Goal: Task Accomplishment & Management: Manage account settings

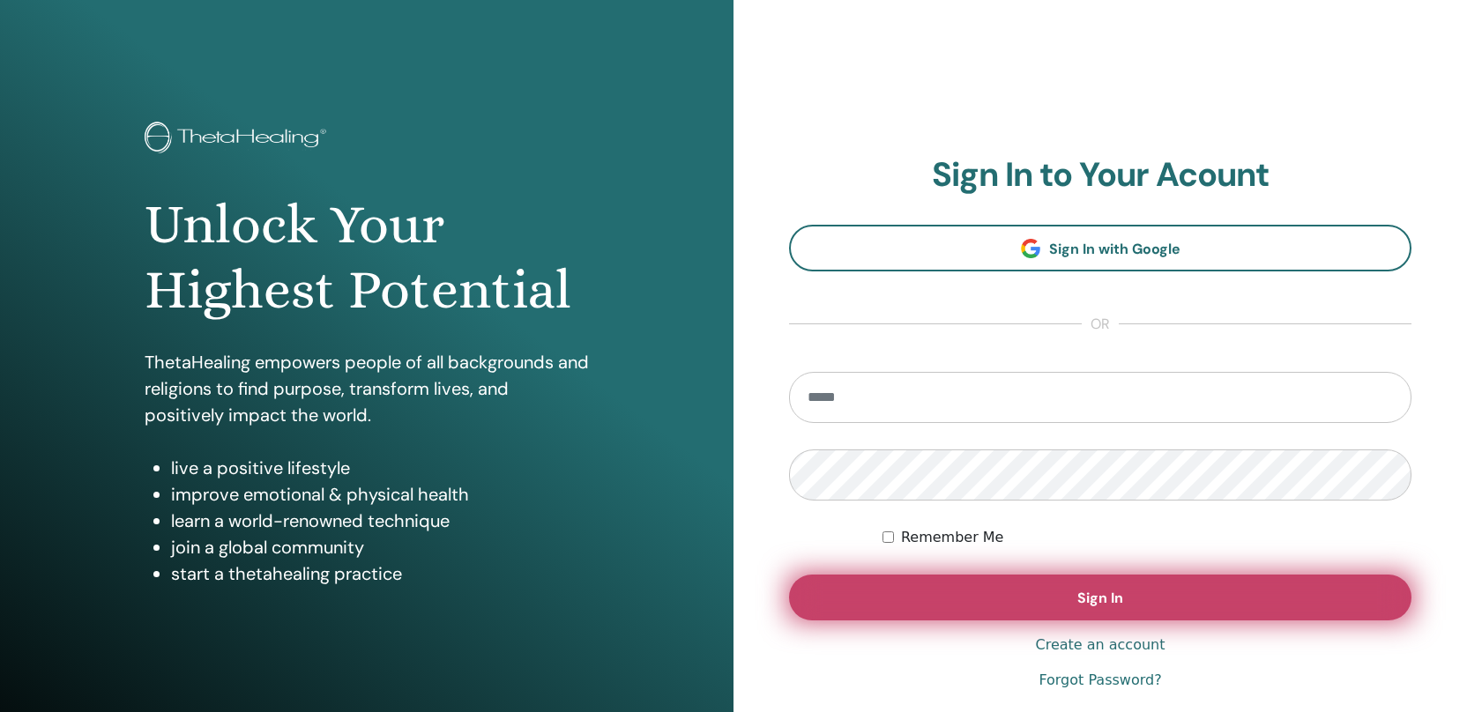
type input "**********"
click at [1091, 606] on span "Sign In" at bounding box center [1100, 598] width 46 height 19
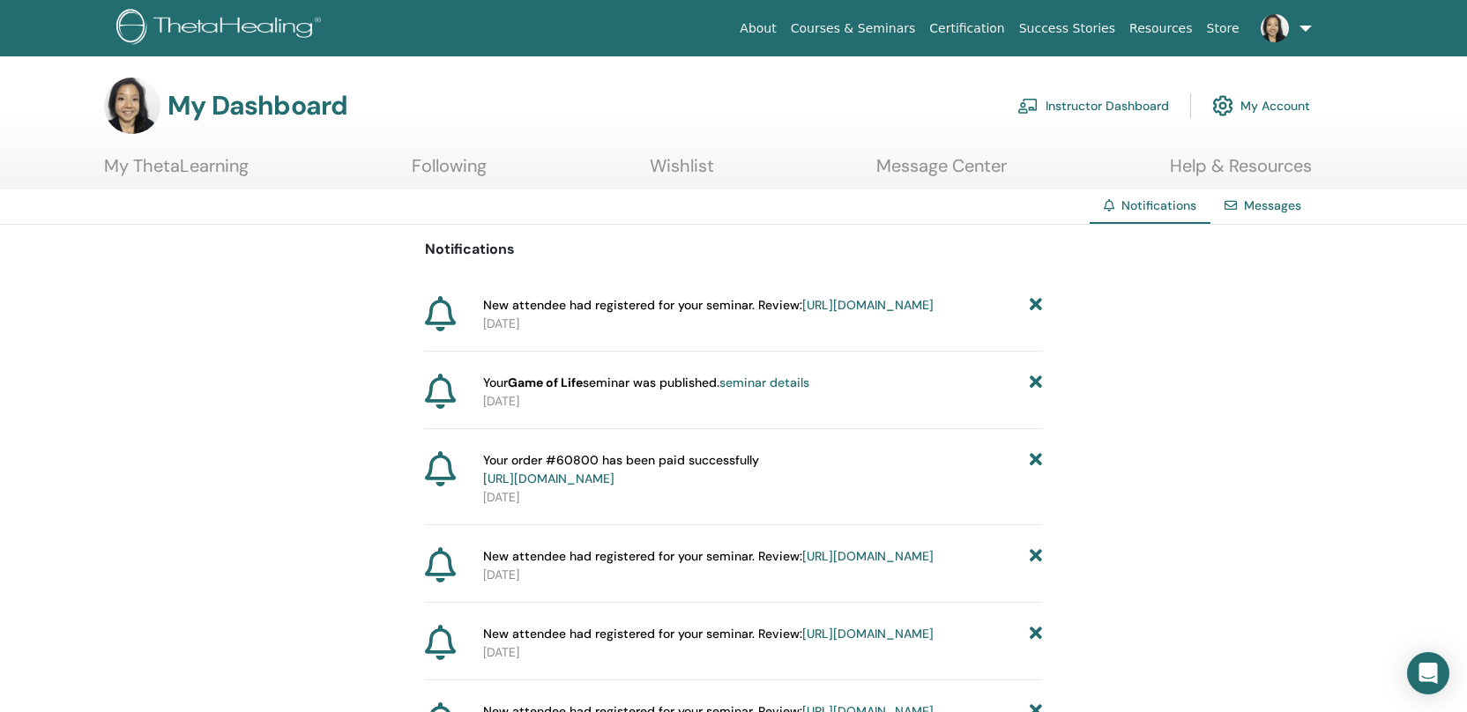
click at [1111, 112] on link "Instructor Dashboard" at bounding box center [1093, 105] width 152 height 39
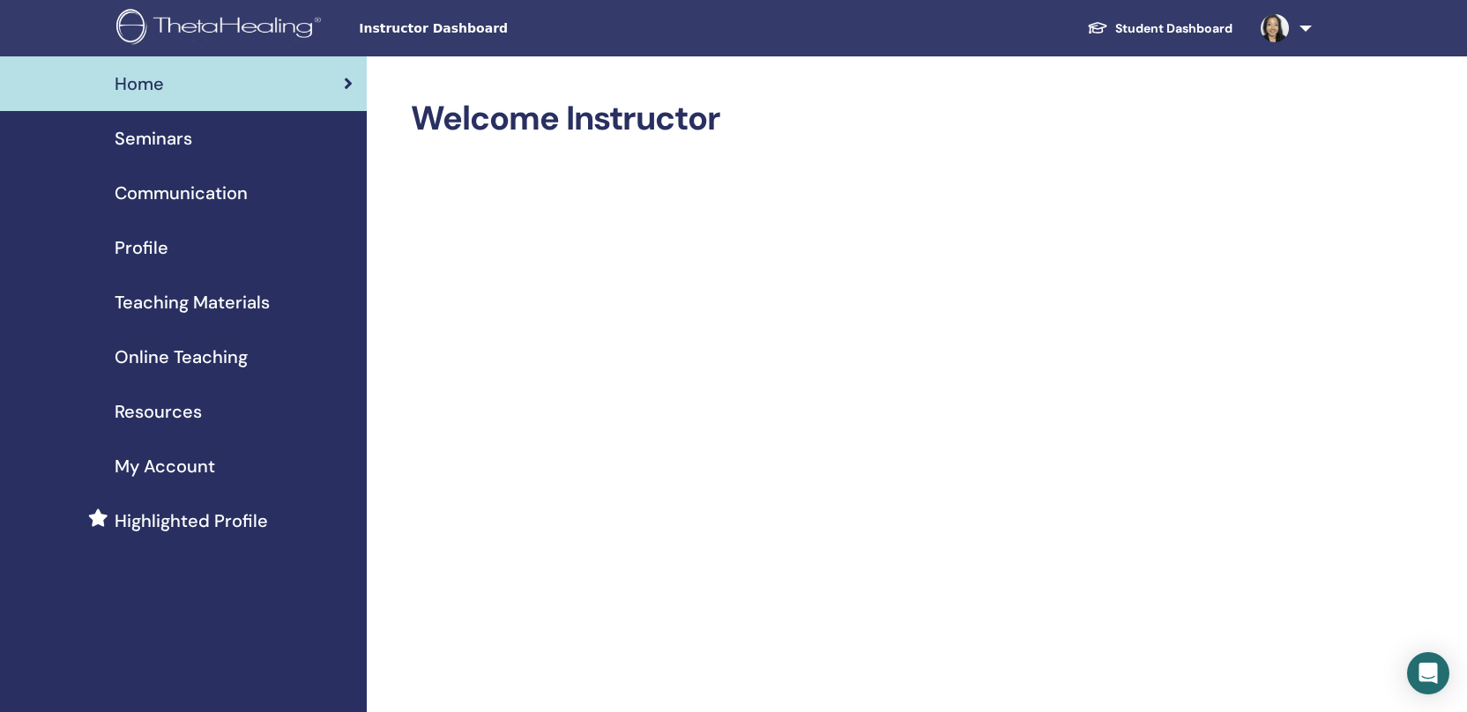
click at [462, 32] on span "Instructor Dashboard" at bounding box center [491, 28] width 264 height 19
click at [182, 145] on span "Seminars" at bounding box center [154, 138] width 78 height 26
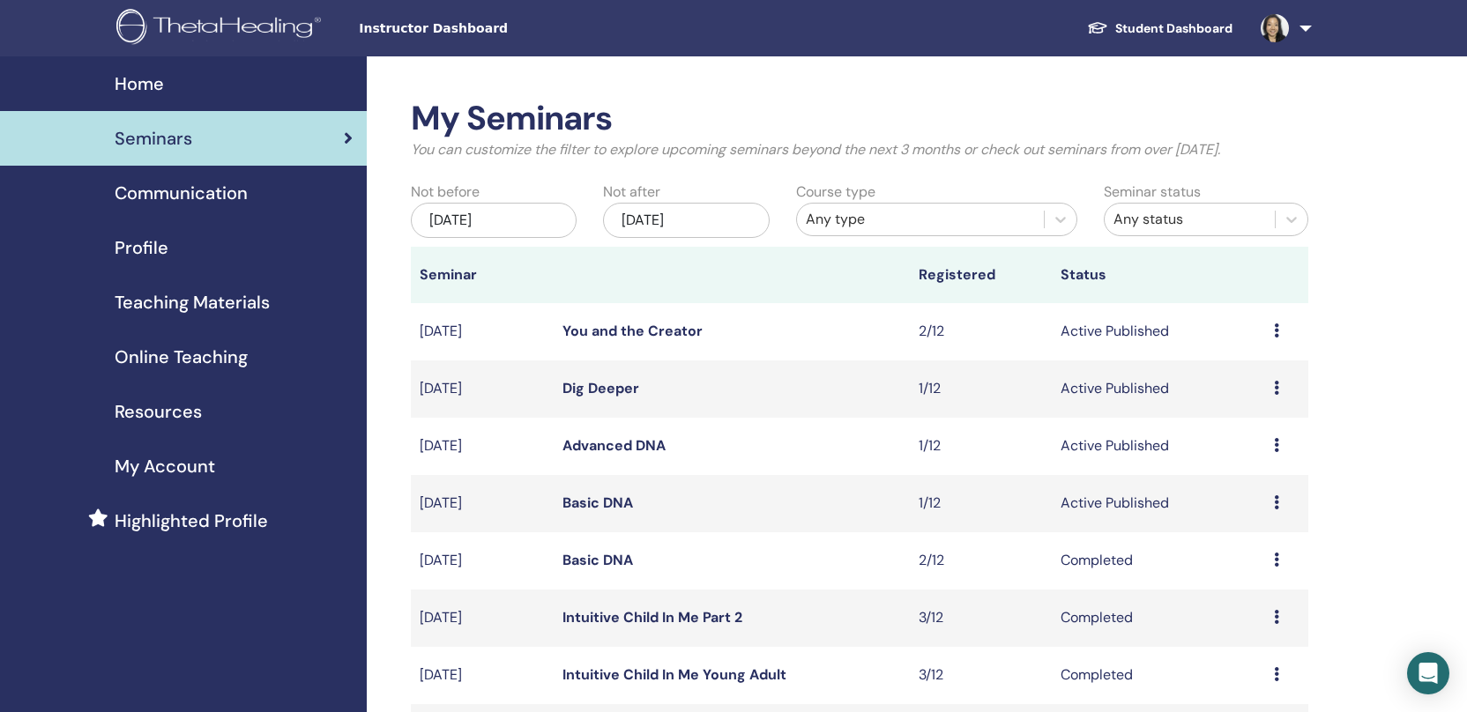
click at [196, 194] on span "Communication" at bounding box center [181, 193] width 133 height 26
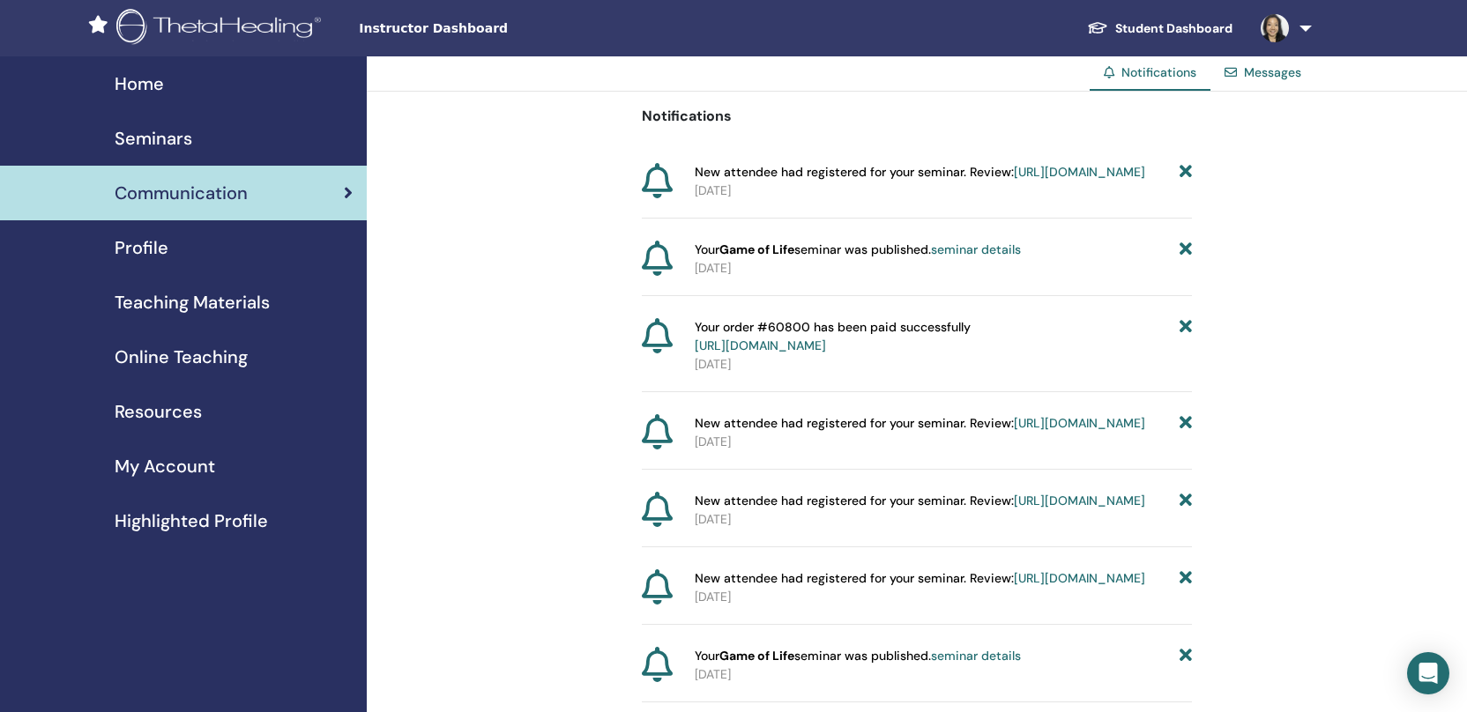
click at [1282, 82] on div "Messages" at bounding box center [1262, 72] width 105 height 33
click at [1282, 81] on div "Messages" at bounding box center [1262, 72] width 105 height 33
click at [1282, 80] on link "Messages" at bounding box center [1272, 72] width 57 height 16
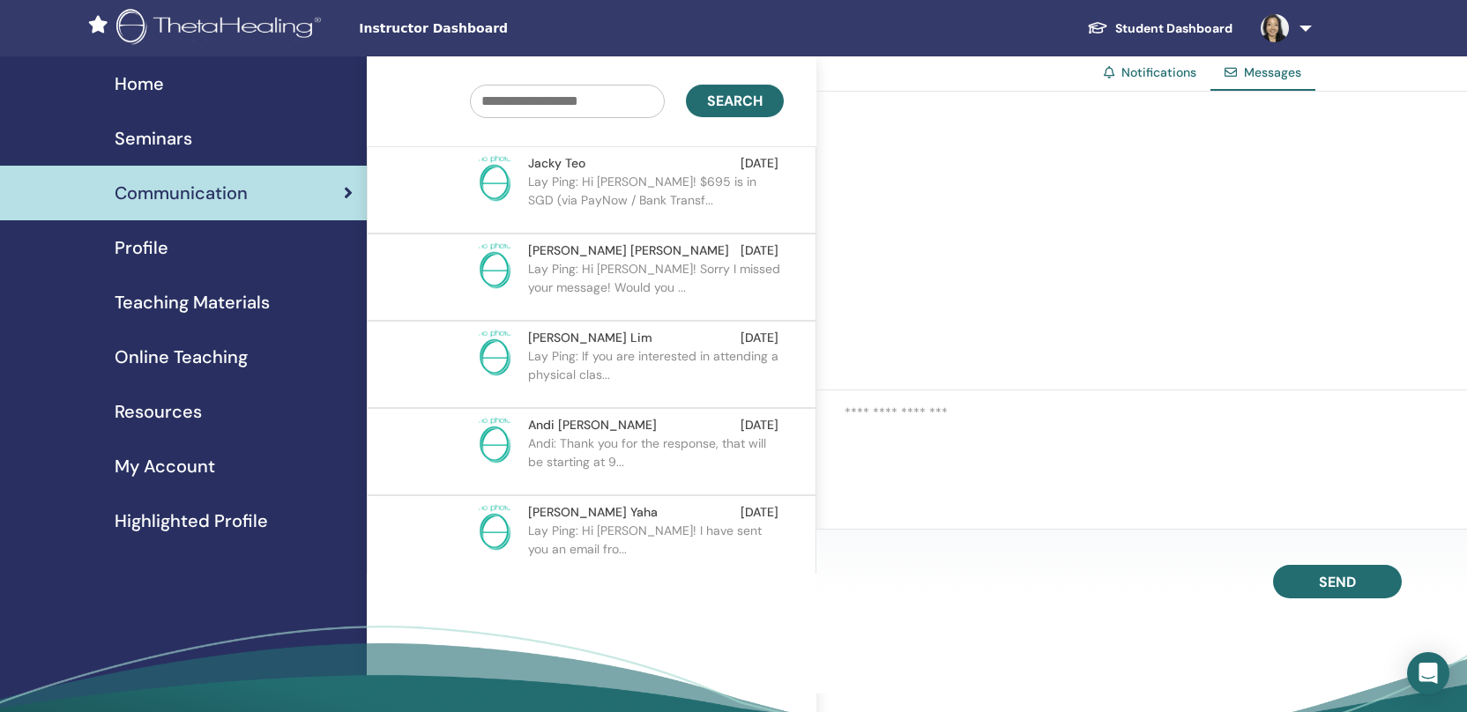
click at [677, 204] on p "Lay Ping: Hi Jacky! $695 is in SGD (via PayNow / Bank Transf..." at bounding box center [656, 199] width 256 height 53
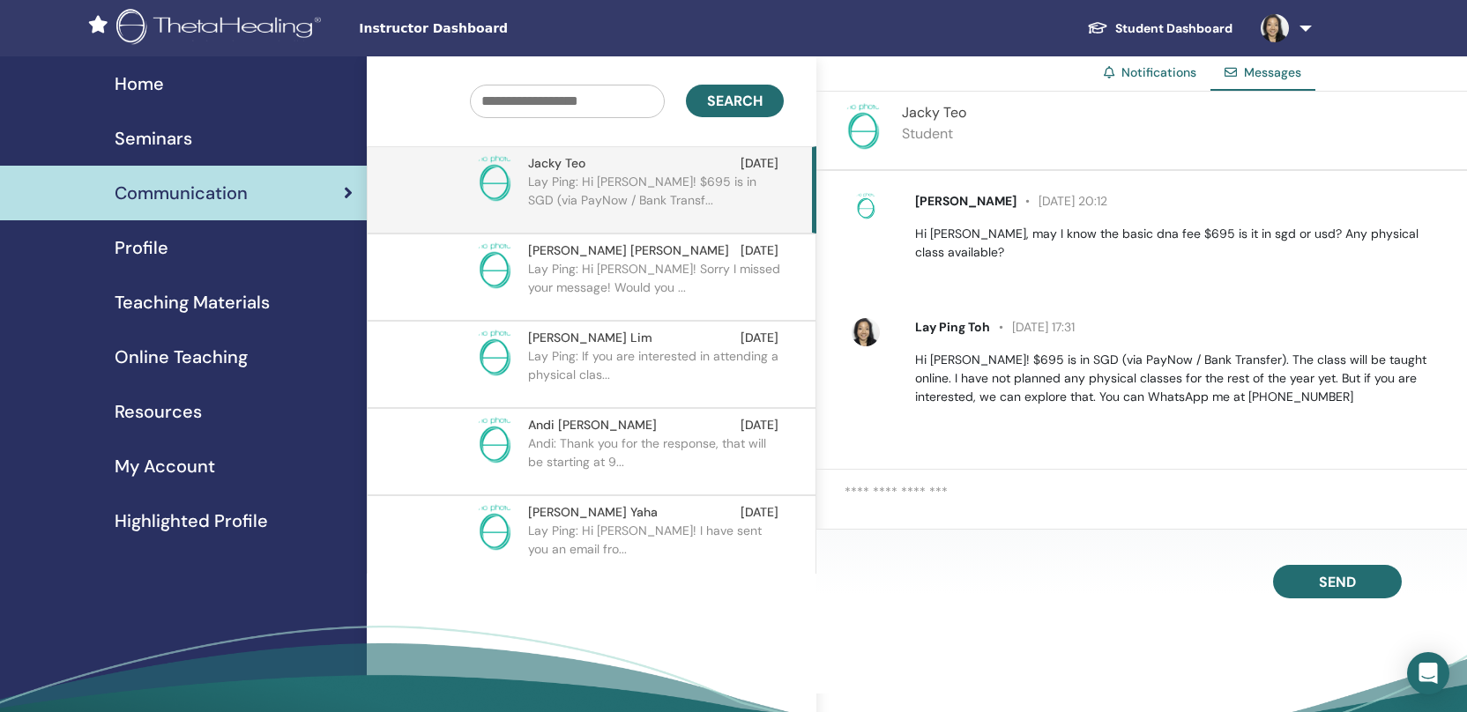
click at [183, 259] on div "Profile" at bounding box center [183, 247] width 338 height 26
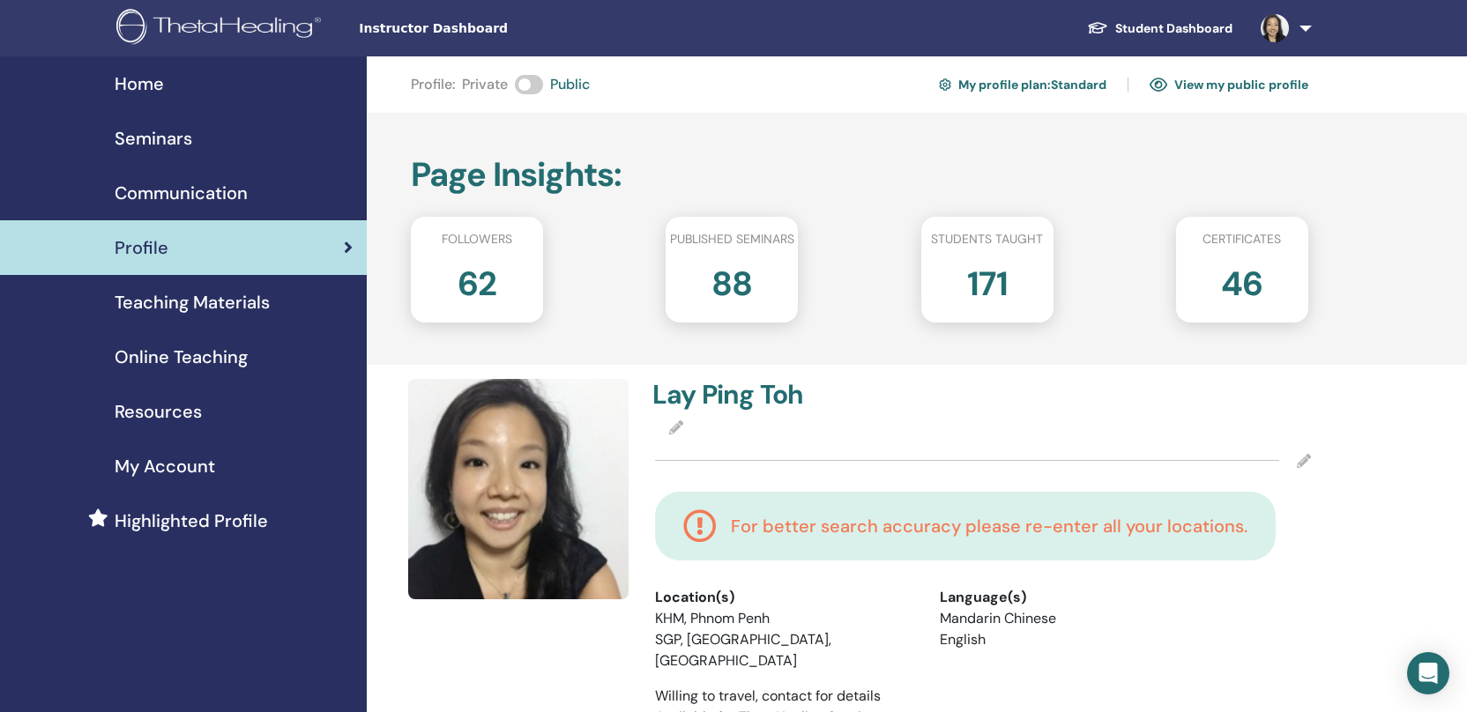
click at [151, 75] on span "Home" at bounding box center [139, 84] width 49 height 26
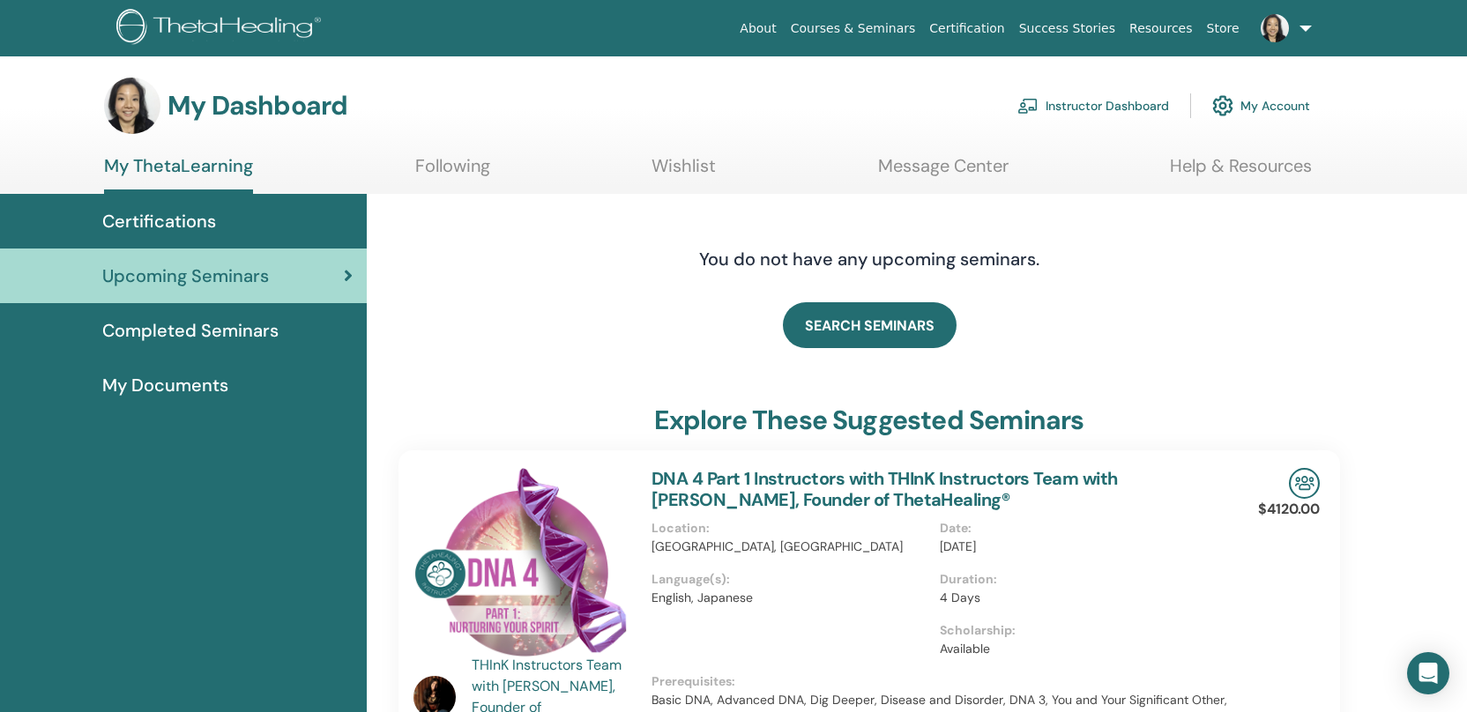
click at [1114, 101] on link "Instructor Dashboard" at bounding box center [1093, 105] width 152 height 39
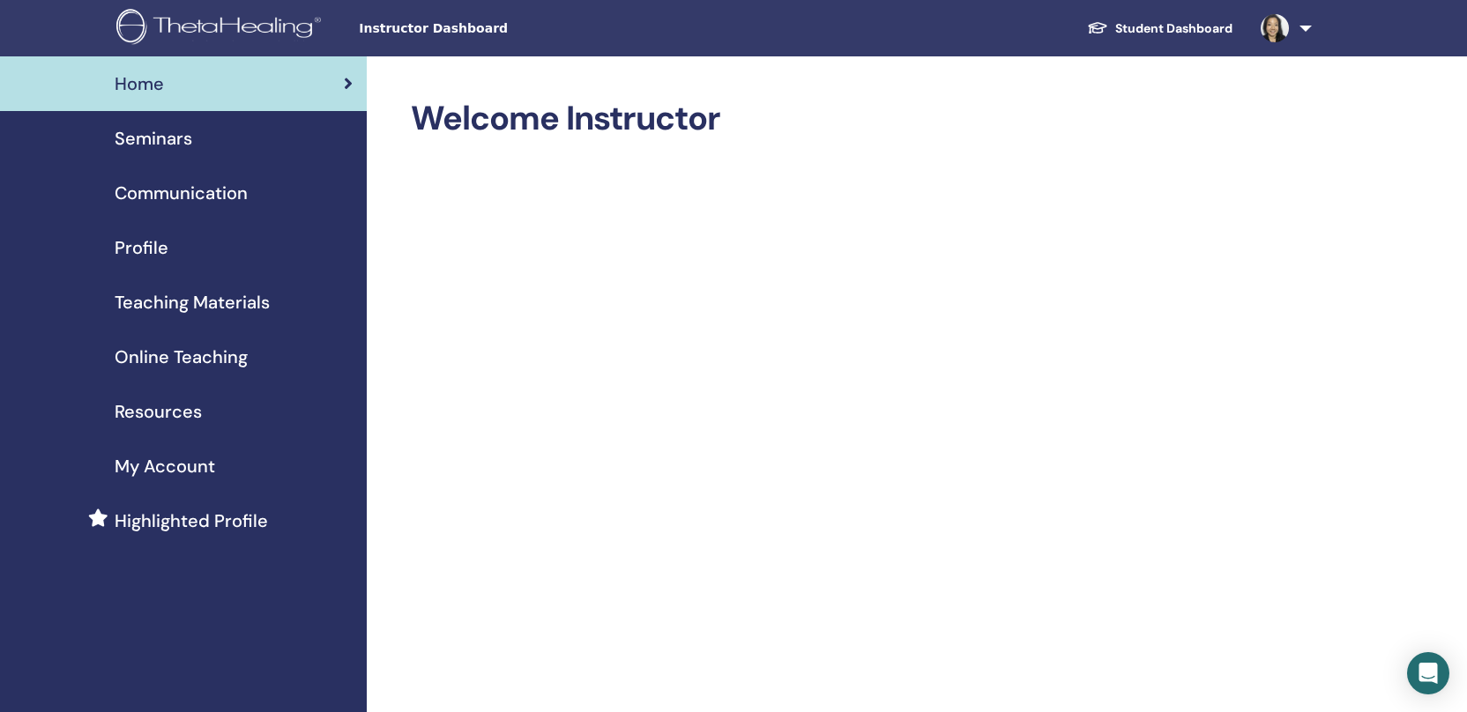
click at [162, 145] on span "Seminars" at bounding box center [154, 138] width 78 height 26
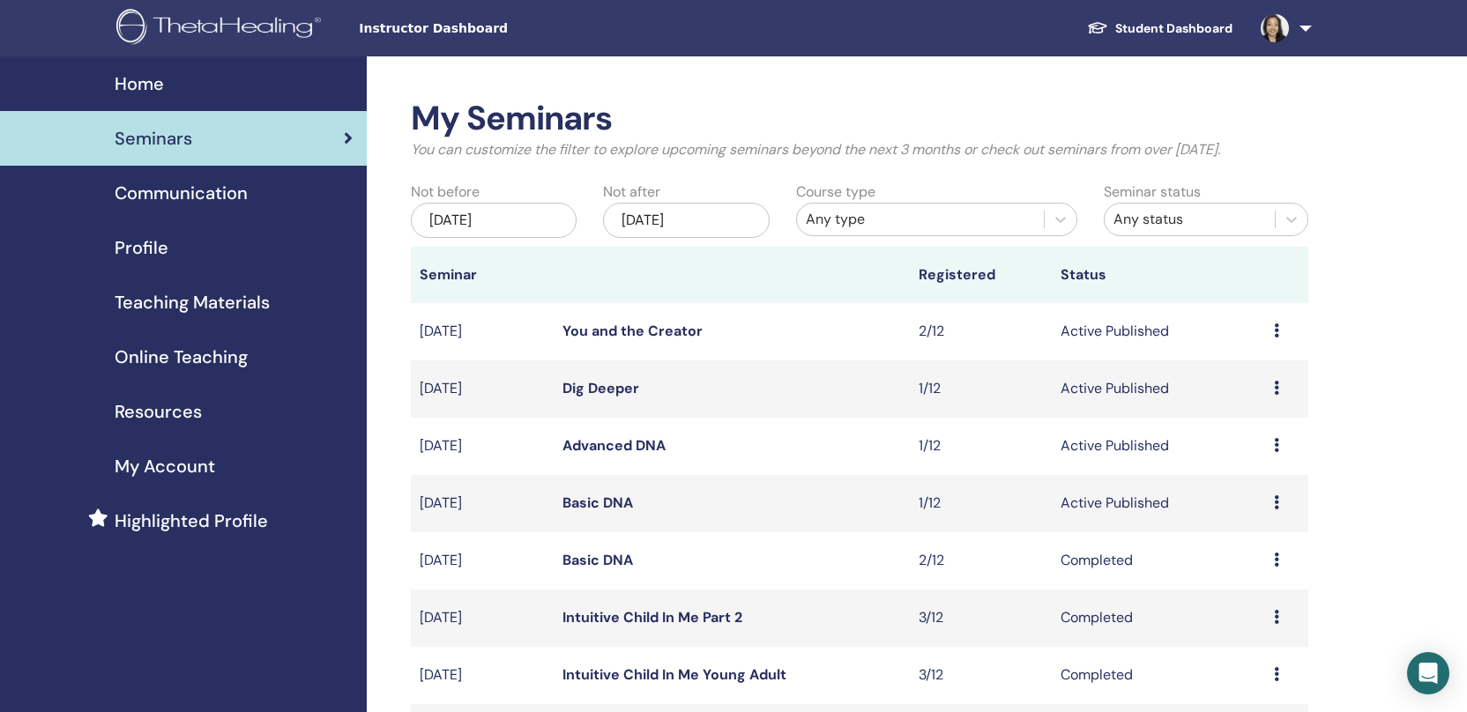
click at [660, 212] on div "[DATE]" at bounding box center [686, 220] width 166 height 35
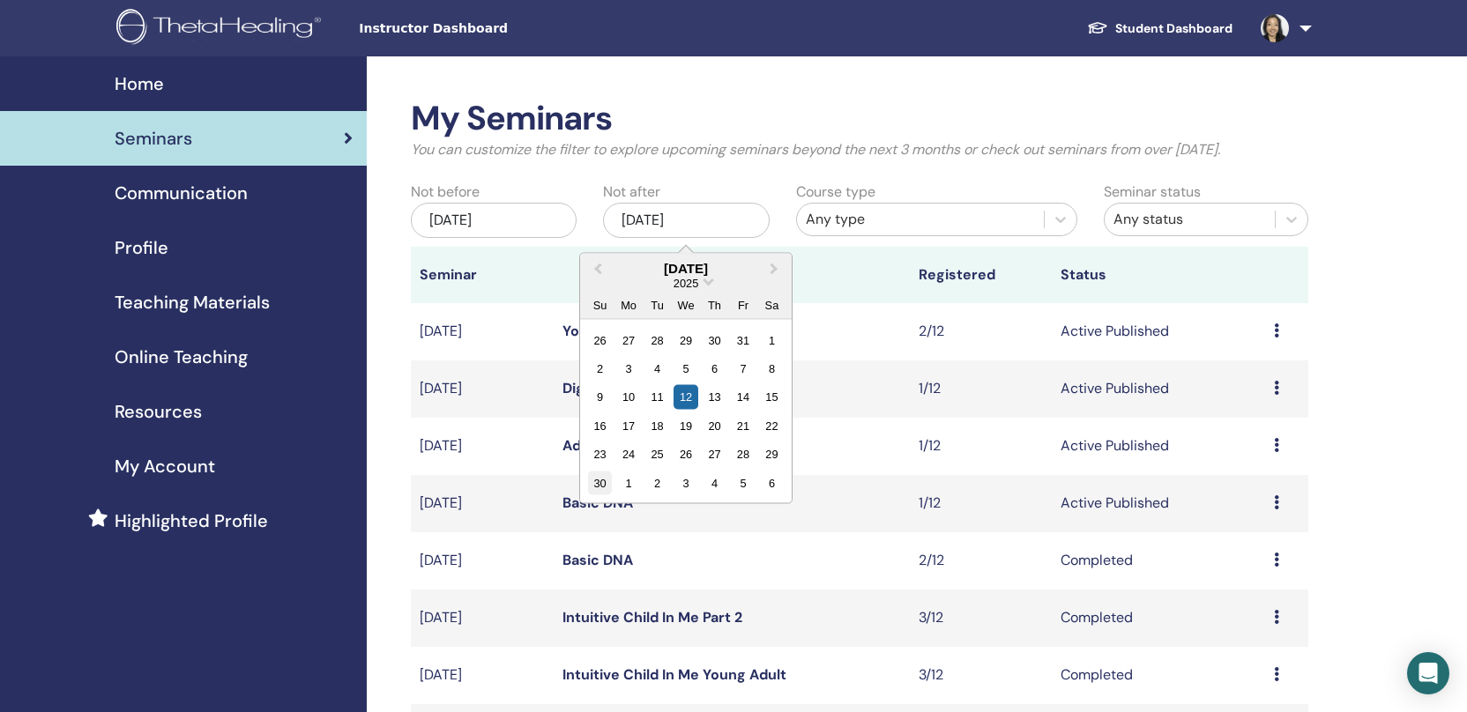
click at [601, 485] on div "30" at bounding box center [600, 483] width 24 height 24
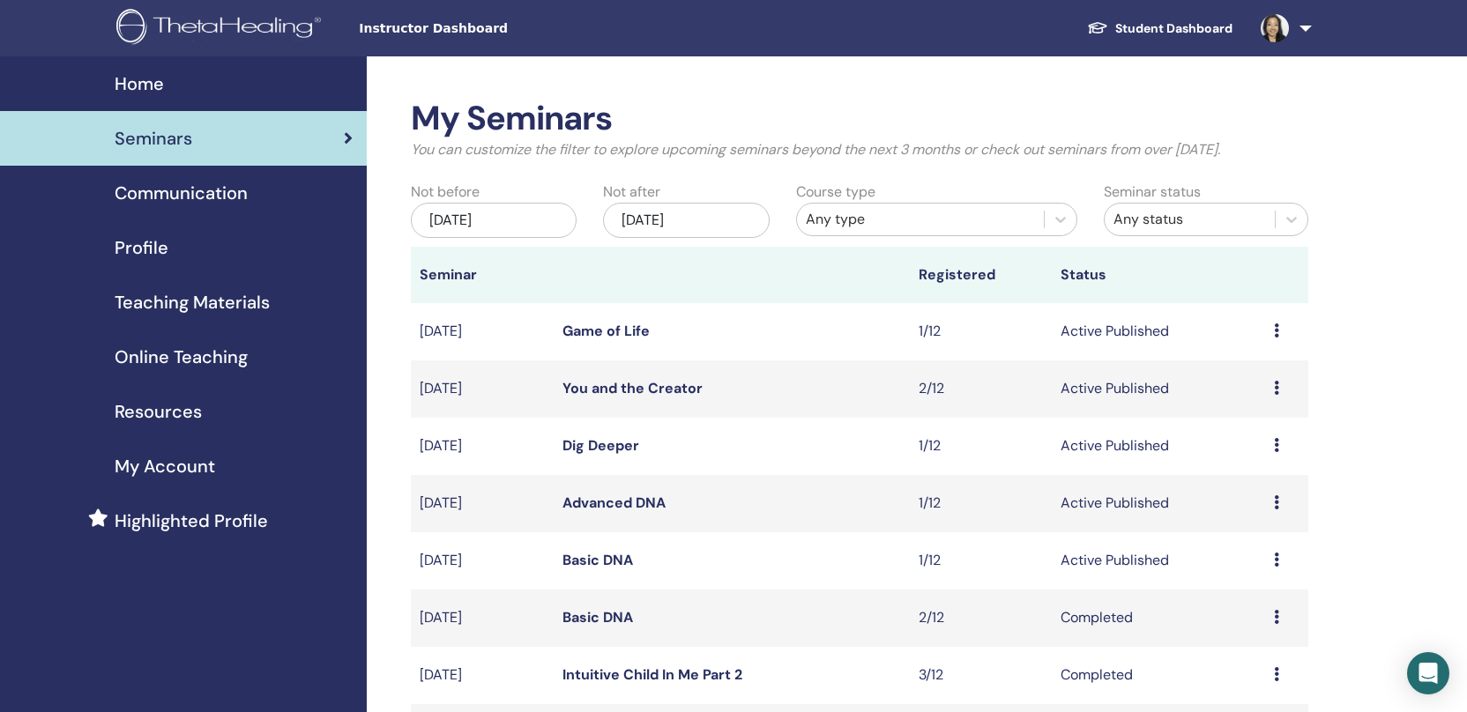
click at [626, 332] on link "Game of Life" at bounding box center [605, 331] width 87 height 19
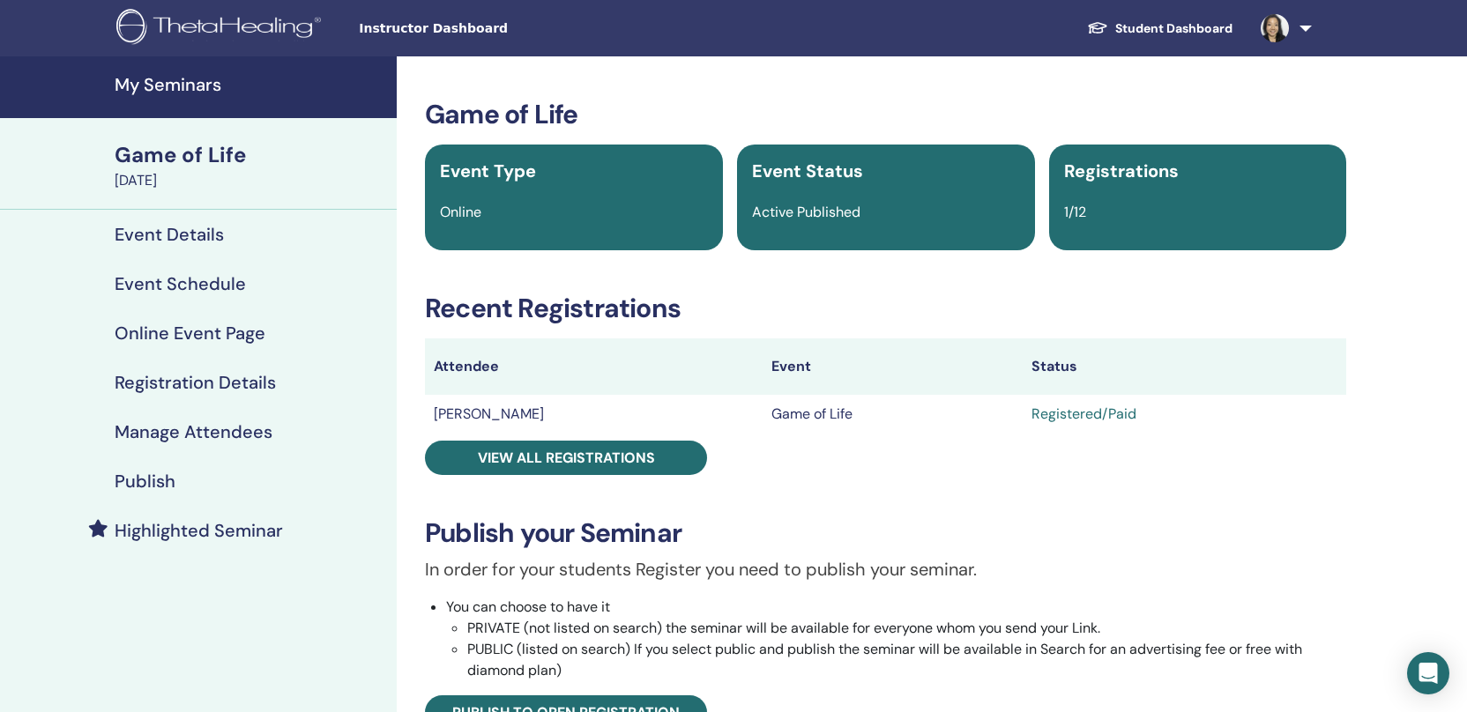
click at [167, 485] on h4 "Publish" at bounding box center [145, 481] width 61 height 21
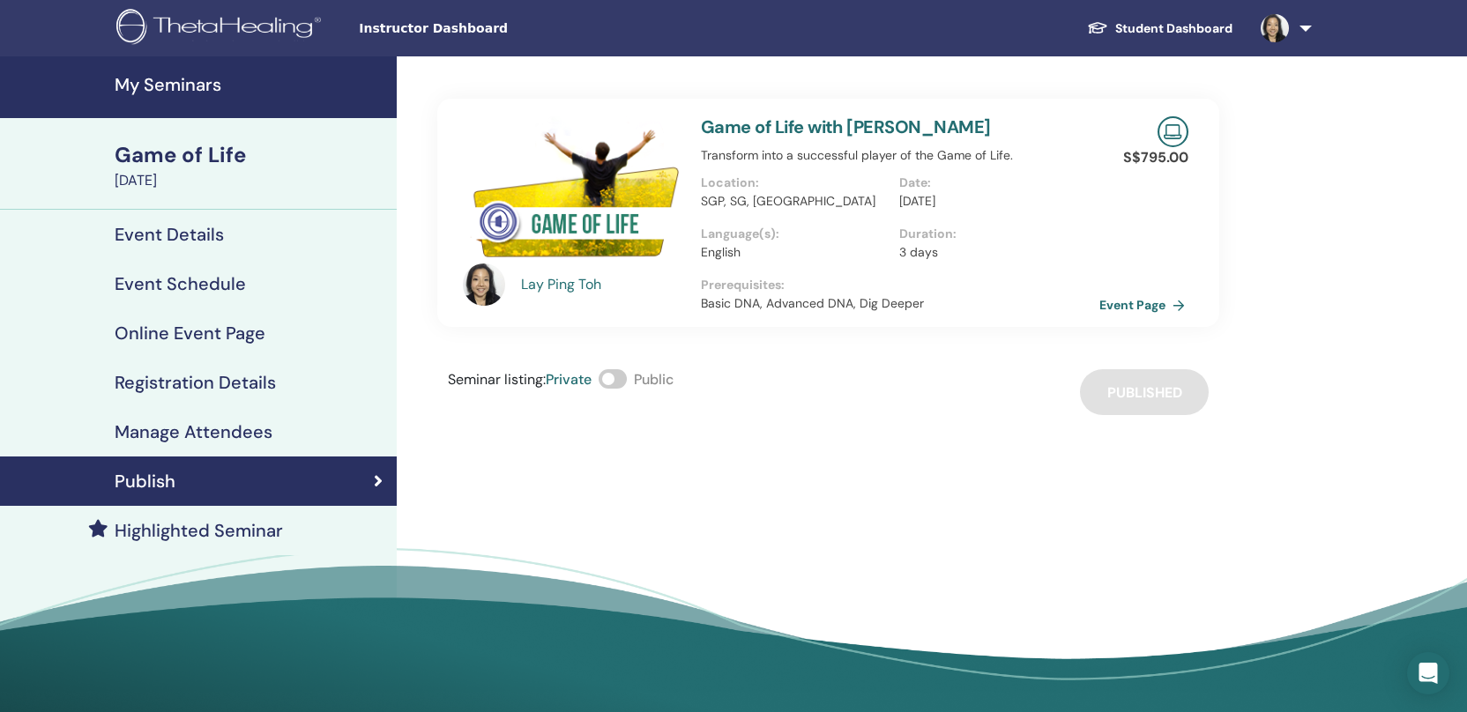
click at [1141, 304] on link "Event Page" at bounding box center [1145, 305] width 93 height 26
